Goal: Information Seeking & Learning: Compare options

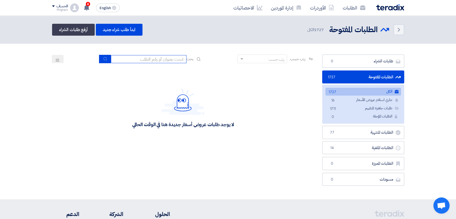
click at [166, 57] on input at bounding box center [149, 59] width 76 height 8
type input "911"
click at [105, 57] on icon "submit" at bounding box center [105, 59] width 4 height 4
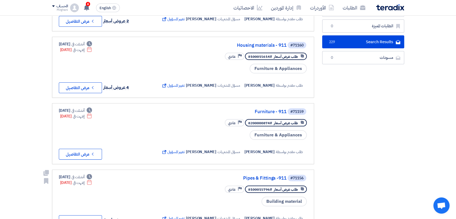
scroll to position [60, 0]
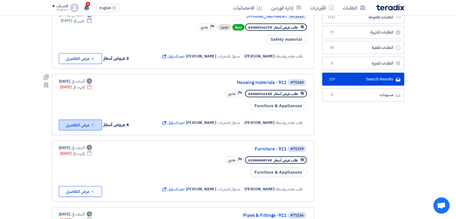
click at [87, 126] on button "Check details عرض التفاصيل" at bounding box center [80, 124] width 43 height 11
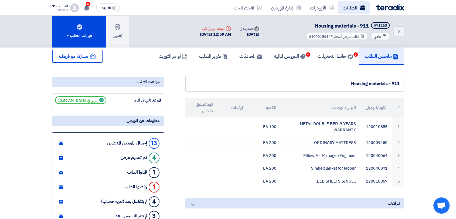
click at [361, 8] on icon at bounding box center [362, 7] width 5 height 5
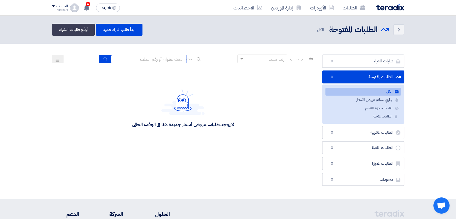
drag, startPoint x: 152, startPoint y: 58, endPoint x: 179, endPoint y: 47, distance: 28.9
click at [152, 58] on input at bounding box center [149, 59] width 76 height 8
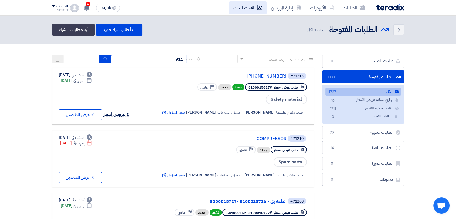
type input "911"
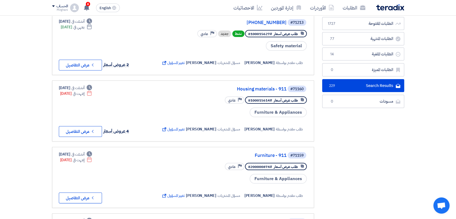
scroll to position [60, 0]
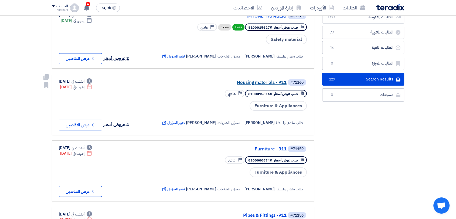
click at [255, 82] on link "Housing materials - 911" at bounding box center [233, 82] width 108 height 5
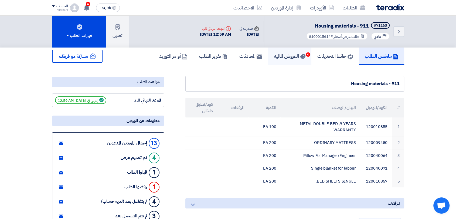
click at [287, 60] on link "العروض الماليه 4" at bounding box center [289, 55] width 43 height 17
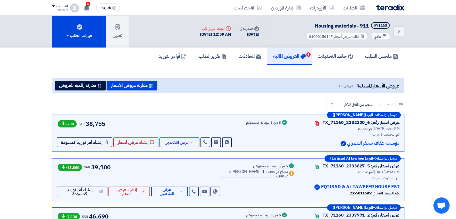
click at [88, 124] on span "38,755" at bounding box center [95, 123] width 19 height 9
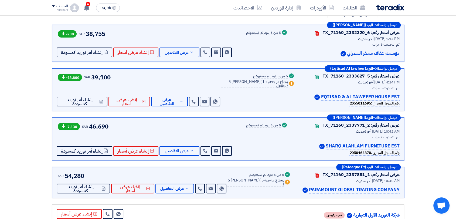
click at [140, 85] on div "-13,800 SAR 39,100 Send Message Send Message" at bounding box center [139, 90] width 165 height 34
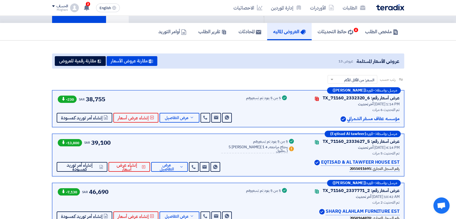
scroll to position [0, 0]
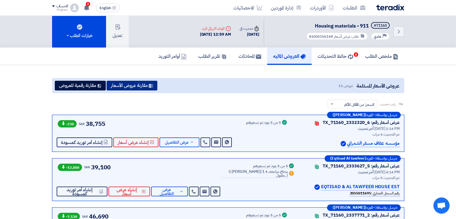
click at [120, 82] on button "مقارنة عروض الأسعار" at bounding box center [132, 86] width 51 height 10
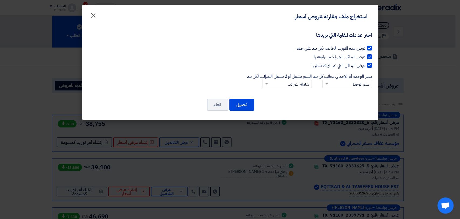
click at [90, 16] on button "×" at bounding box center [93, 14] width 15 height 11
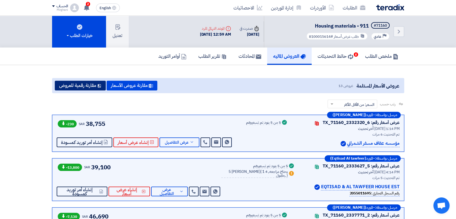
click at [81, 84] on button "مقارنة رقمية للعروض" at bounding box center [80, 86] width 51 height 10
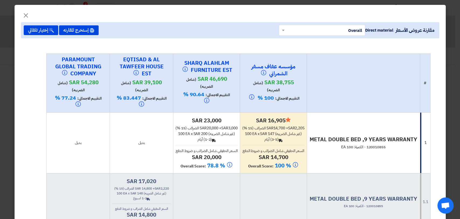
click at [320, 28] on input "text" at bounding box center [326, 30] width 76 height 9
click at [133, 57] on h4 "EQTISAD & AL TAWFEER HOUSE EST" at bounding box center [142, 67] width 54 height 22
click at [88, 33] on button "إستخرج المقارنه" at bounding box center [79, 30] width 40 height 10
click at [33, 14] on button "×" at bounding box center [25, 14] width 15 height 11
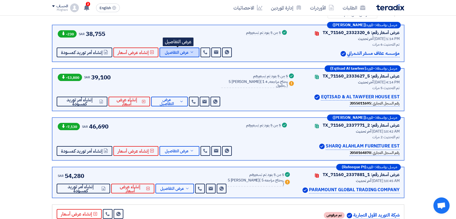
click at [184, 54] on span "عرض التفاصيل" at bounding box center [177, 52] width 24 height 4
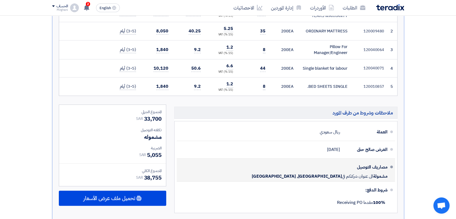
scroll to position [270, 0]
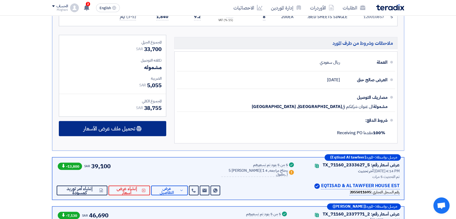
click at [137, 122] on div "تحميل ملف عرض الأسعار" at bounding box center [112, 128] width 107 height 15
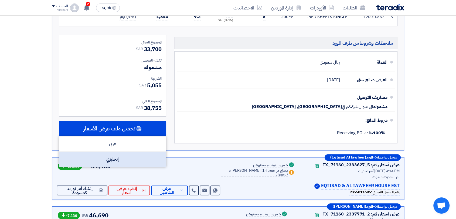
click at [139, 158] on div "إنجليزي" at bounding box center [112, 159] width 107 height 15
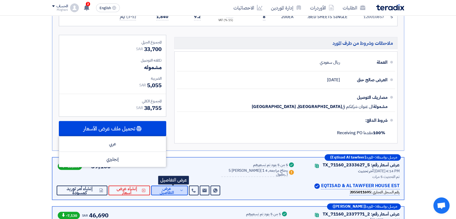
click at [177, 192] on button "عرض التفاصيل" at bounding box center [169, 190] width 37 height 10
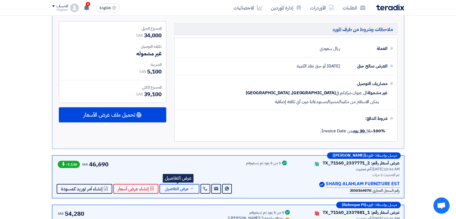
scroll to position [419, 0]
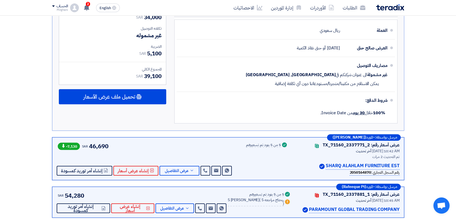
click at [142, 108] on div "المجموع الجزئي SAR 34,000 تكلفه التوصيل غير مشموله الضريبة [GEOGRAPHIC_DATA]" at bounding box center [112, 64] width 115 height 123
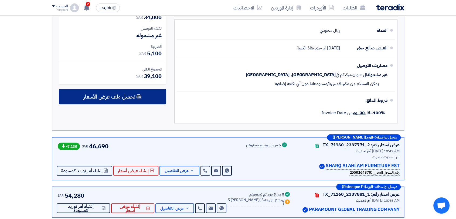
click at [143, 95] on div "تحميل ملف عرض الأسعار" at bounding box center [112, 96] width 107 height 15
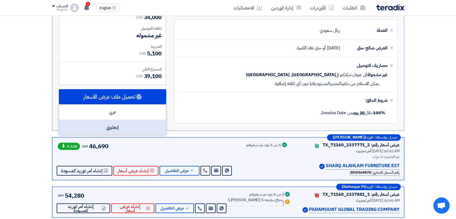
click at [138, 125] on div "إنجليزي" at bounding box center [112, 127] width 107 height 15
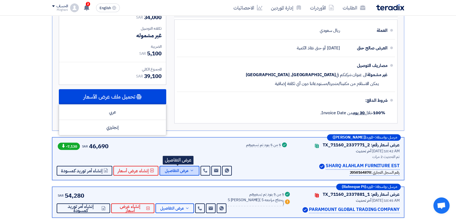
click at [181, 173] on button "عرض التفاصيل" at bounding box center [179, 171] width 40 height 10
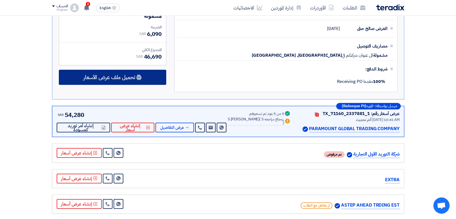
click at [152, 81] on div "تحميل ملف عرض الأسعار" at bounding box center [112, 77] width 107 height 15
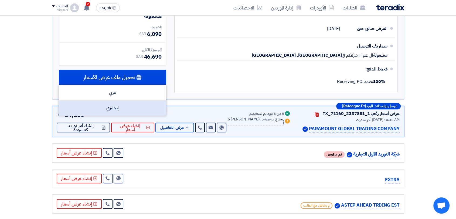
click at [146, 102] on div "إنجليزي" at bounding box center [112, 107] width 107 height 15
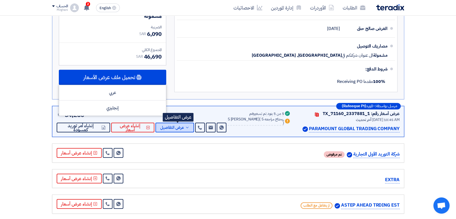
click at [177, 125] on span "عرض التفاصيل" at bounding box center [172, 127] width 24 height 4
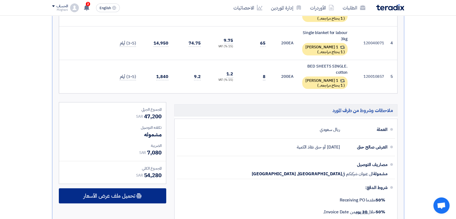
click at [135, 196] on span "تحميل ملف عرض الأسعار" at bounding box center [109, 195] width 52 height 5
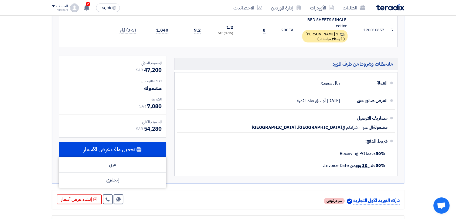
scroll to position [509, 0]
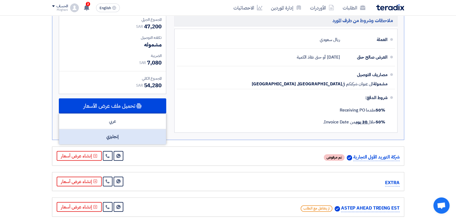
click at [134, 137] on div "إنجليزي" at bounding box center [112, 136] width 107 height 15
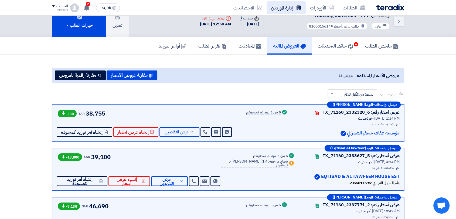
scroll to position [0, 0]
